Goal: Information Seeking & Learning: Learn about a topic

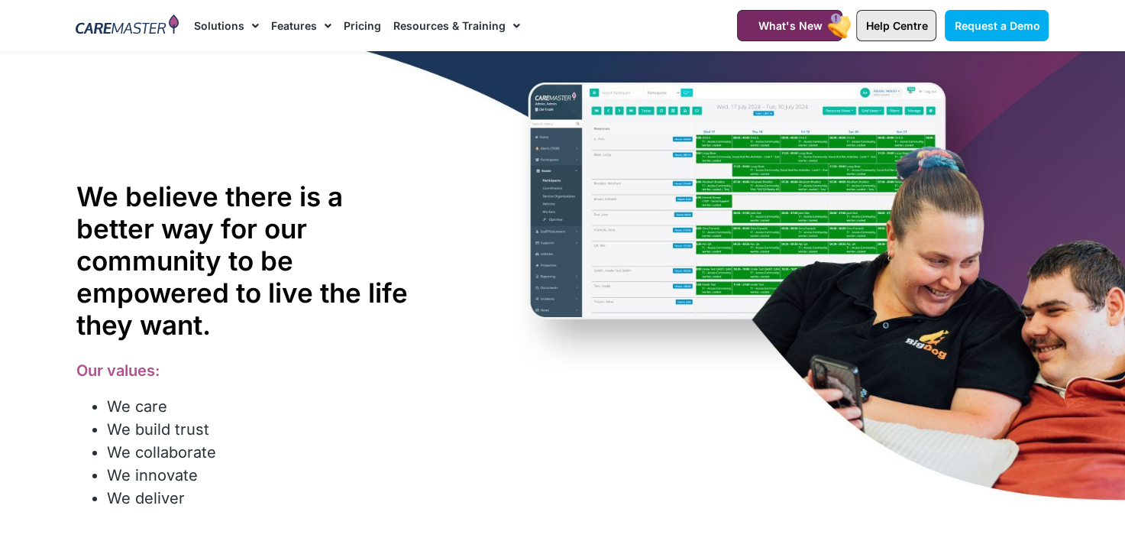
click at [884, 28] on span "Help Centre" at bounding box center [896, 25] width 62 height 13
click at [876, 31] on span "Help Centre" at bounding box center [896, 25] width 62 height 13
